Goal: Task Accomplishment & Management: Use online tool/utility

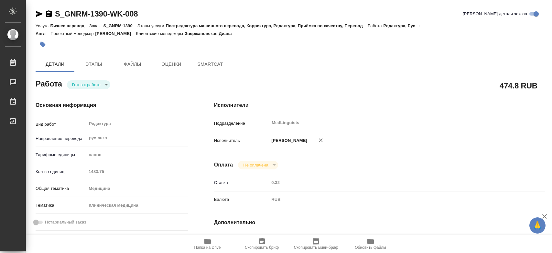
type textarea "x"
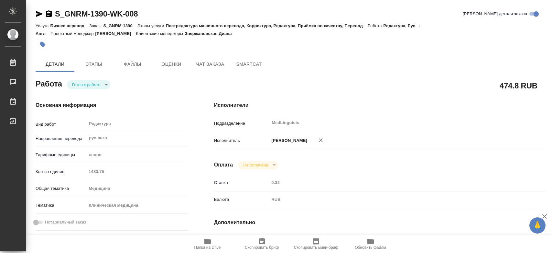
type textarea "x"
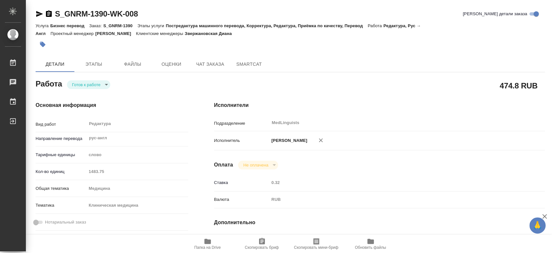
type textarea "x"
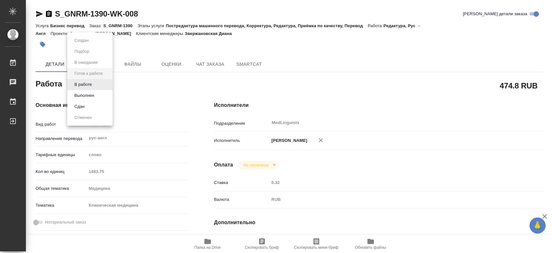
click at [100, 86] on body "🙏 .cls-1 fill:#fff; AWATERA Chernyayeva Tatyana Работы 0 Чаты График Выйти S_GN…" at bounding box center [276, 126] width 552 height 253
click at [95, 87] on li "В работе" at bounding box center [89, 84] width 45 height 11
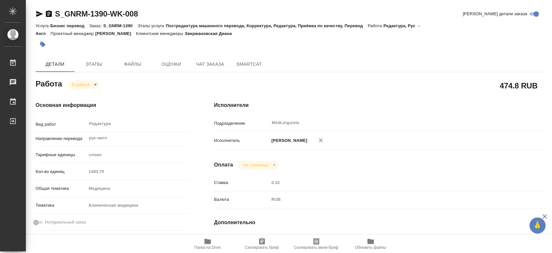
type textarea "x"
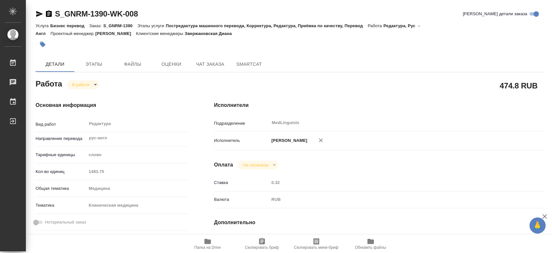
type textarea "x"
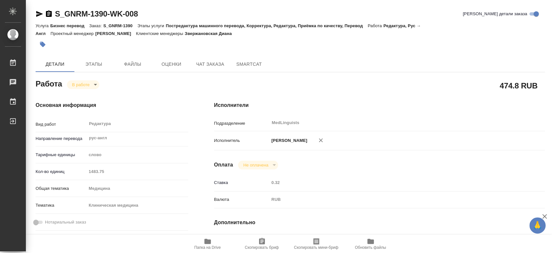
type textarea "x"
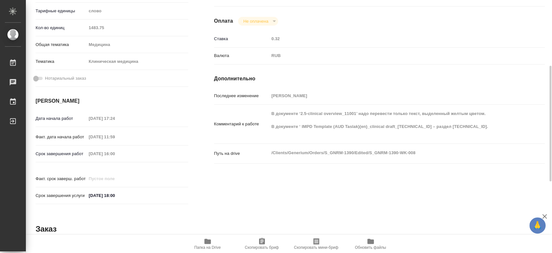
scroll to position [108, 0]
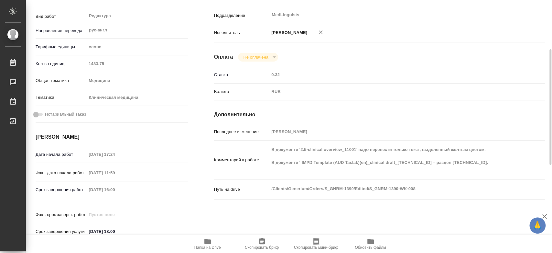
click at [207, 243] on icon "button" at bounding box center [207, 240] width 6 height 5
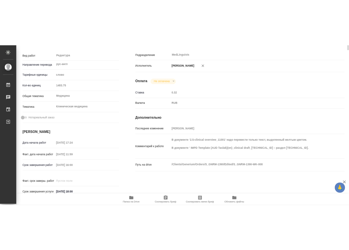
scroll to position [0, 0]
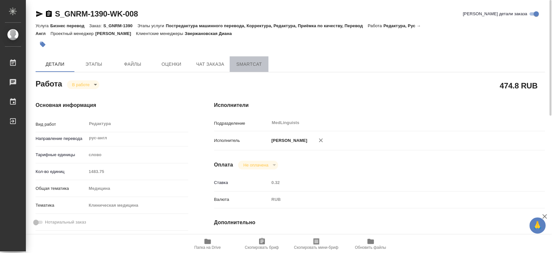
click at [264, 67] on span "SmartCat" at bounding box center [248, 64] width 31 height 8
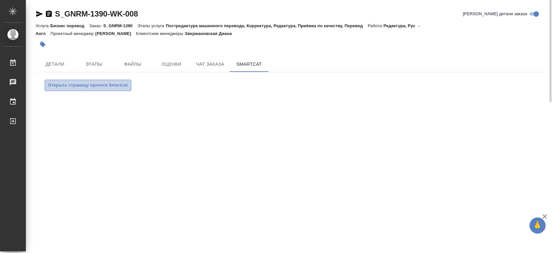
click at [107, 82] on span "Открыть страницу проекта Smartcat" at bounding box center [88, 84] width 80 height 7
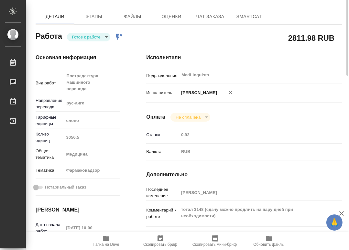
scroll to position [12, 0]
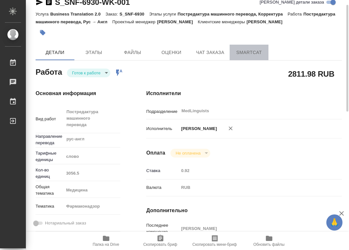
click at [251, 54] on button "SmartCat" at bounding box center [249, 53] width 39 height 16
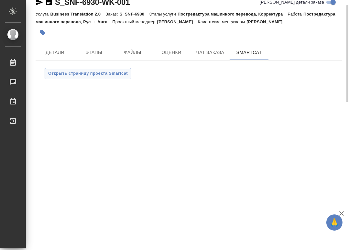
click at [116, 77] on span "Открыть страницу проекта Smartcat" at bounding box center [88, 73] width 80 height 7
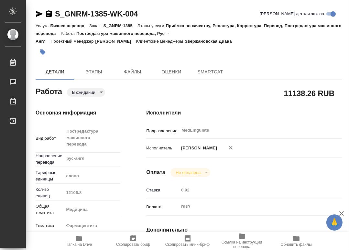
type textarea "x"
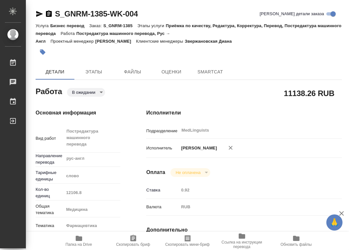
type textarea "x"
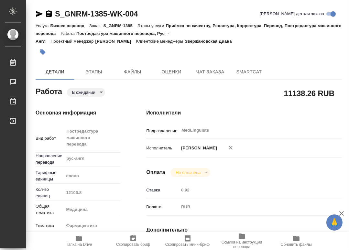
type textarea "x"
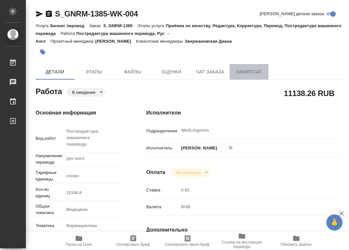
click at [252, 70] on span "SmartCat" at bounding box center [248, 72] width 31 height 8
type textarea "x"
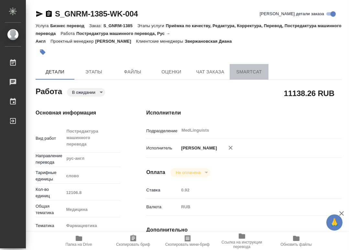
type textarea "x"
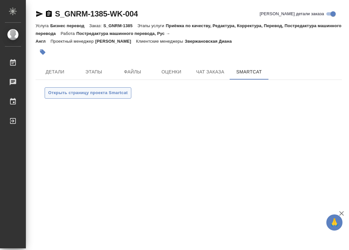
click at [94, 96] on span "Открыть страницу проекта Smartcat" at bounding box center [88, 92] width 80 height 7
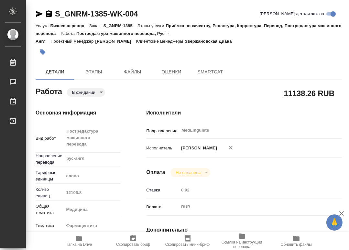
type textarea "x"
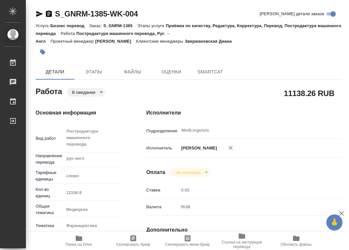
type textarea "x"
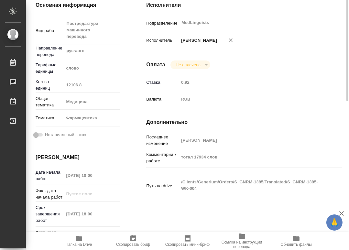
scroll to position [144, 0]
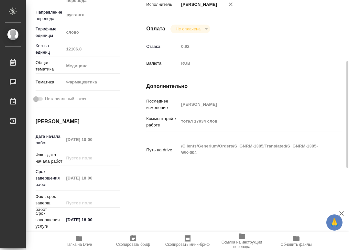
type textarea "x"
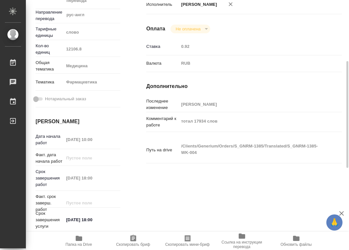
type textarea "x"
